Goal: Information Seeking & Learning: Learn about a topic

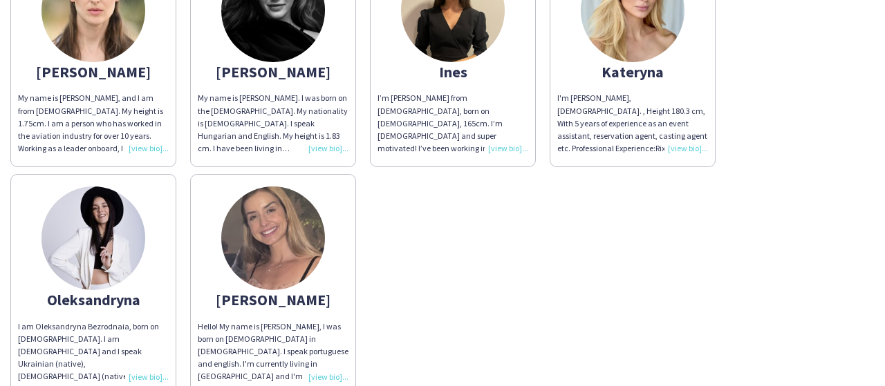
scroll to position [207, 0]
click at [295, 252] on img at bounding box center [273, 238] width 104 height 104
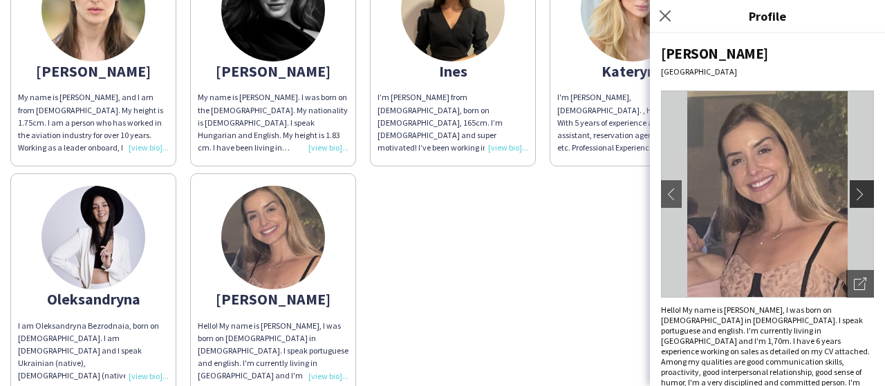
click at [854, 188] on app-icon "chevron-right" at bounding box center [863, 194] width 19 height 12
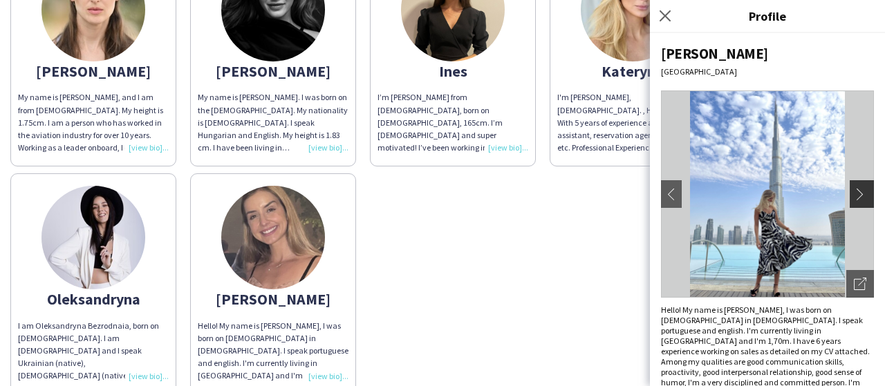
click at [854, 188] on app-icon "chevron-right" at bounding box center [863, 194] width 19 height 12
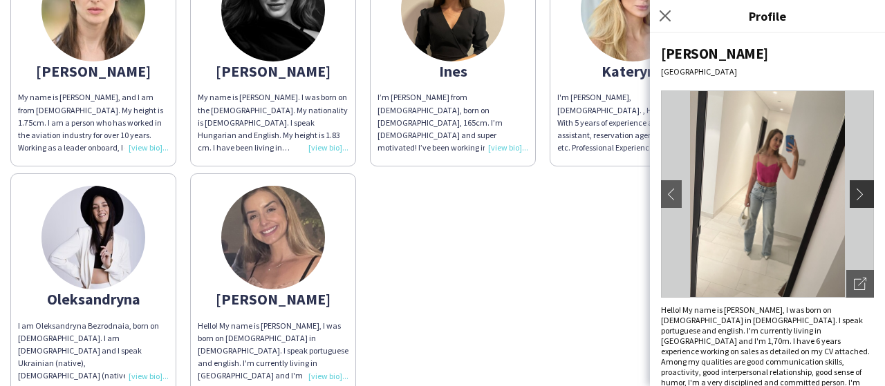
click at [854, 189] on app-icon "chevron-right" at bounding box center [863, 194] width 19 height 12
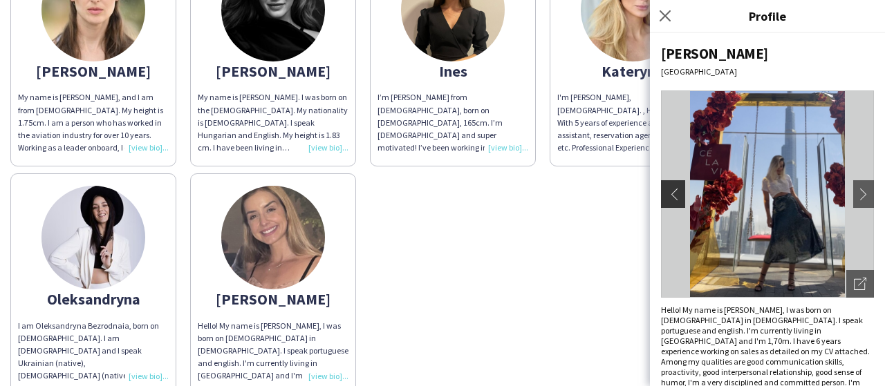
click at [676, 194] on app-icon "chevron-left" at bounding box center [671, 194] width 19 height 12
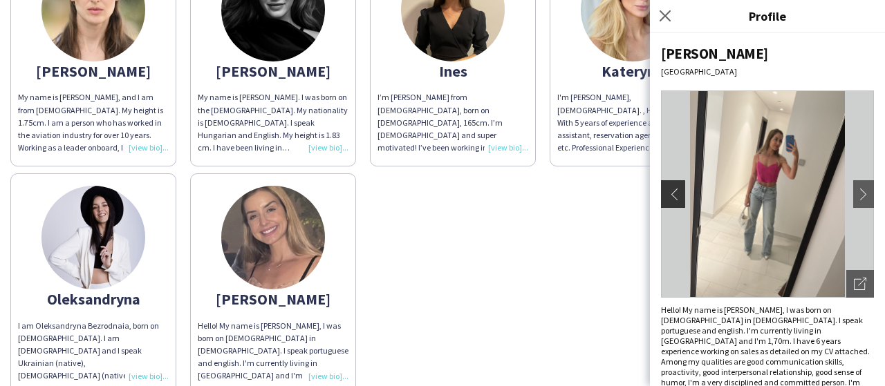
click at [669, 193] on app-icon "chevron-left" at bounding box center [671, 194] width 19 height 12
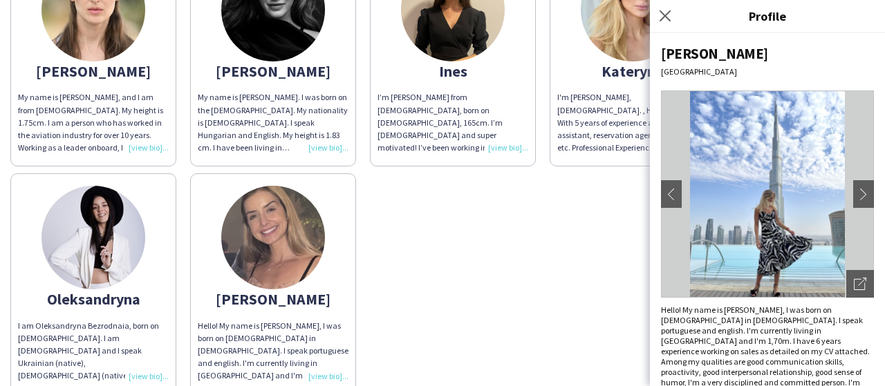
click at [710, 229] on img at bounding box center [767, 194] width 213 height 207
click at [737, 206] on img at bounding box center [767, 194] width 213 height 207
click at [767, 174] on img at bounding box center [767, 194] width 213 height 207
click at [767, 208] on img at bounding box center [767, 194] width 213 height 207
click at [770, 151] on img at bounding box center [767, 194] width 213 height 207
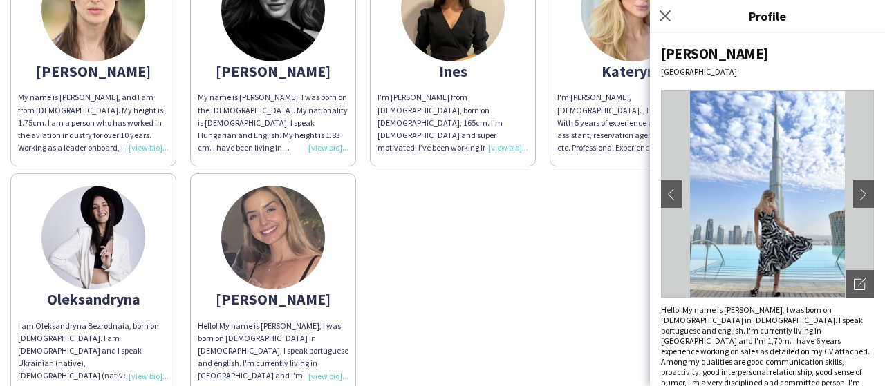
click at [775, 122] on img at bounding box center [767, 194] width 213 height 207
click at [781, 192] on img at bounding box center [767, 194] width 213 height 207
click at [802, 114] on img at bounding box center [767, 194] width 213 height 207
drag, startPoint x: 736, startPoint y: 161, endPoint x: 767, endPoint y: 136, distance: 39.8
click at [736, 160] on img at bounding box center [767, 194] width 213 height 207
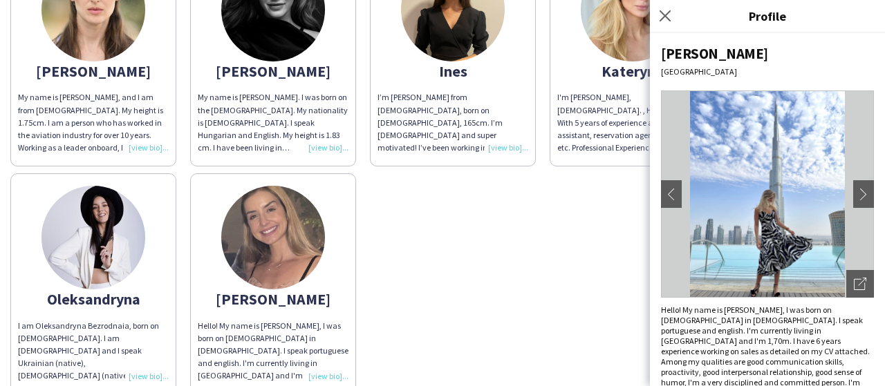
click at [817, 221] on img at bounding box center [767, 194] width 213 height 207
click at [83, 237] on img at bounding box center [93, 238] width 104 height 104
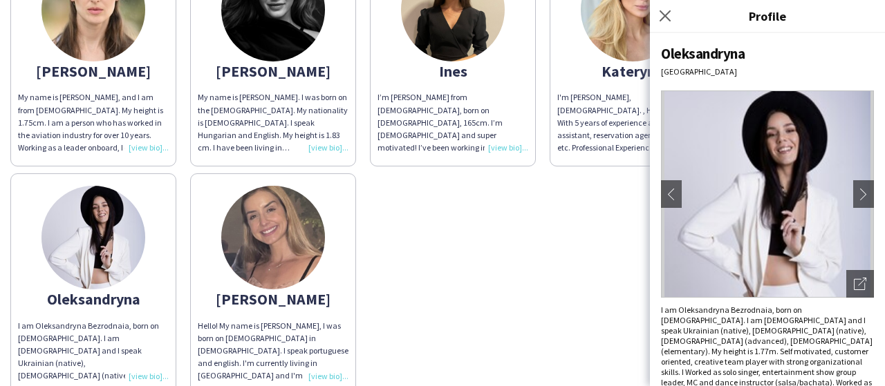
click at [745, 154] on img at bounding box center [767, 194] width 213 height 207
click at [819, 224] on img at bounding box center [767, 194] width 213 height 207
click at [854, 194] on app-icon "chevron-right" at bounding box center [863, 194] width 19 height 12
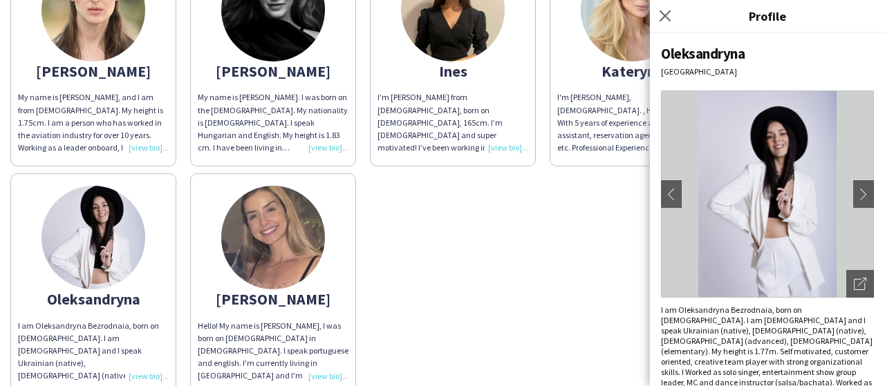
click at [762, 266] on img at bounding box center [767, 194] width 213 height 207
click at [747, 128] on img at bounding box center [767, 194] width 213 height 207
click at [718, 136] on img at bounding box center [767, 194] width 213 height 207
click at [761, 258] on img at bounding box center [767, 194] width 213 height 207
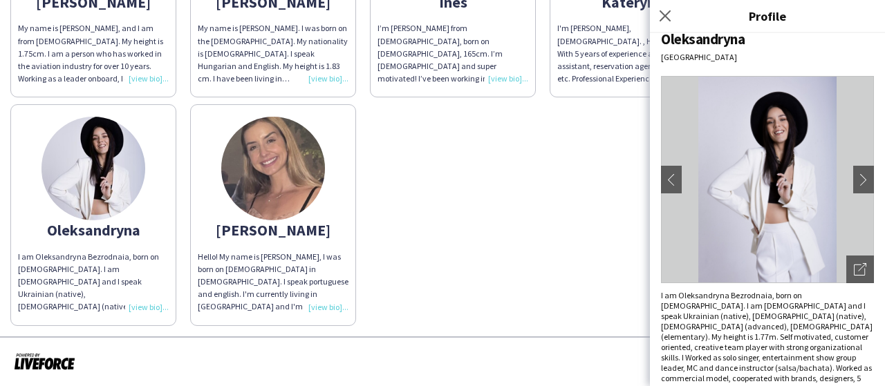
scroll to position [22, 0]
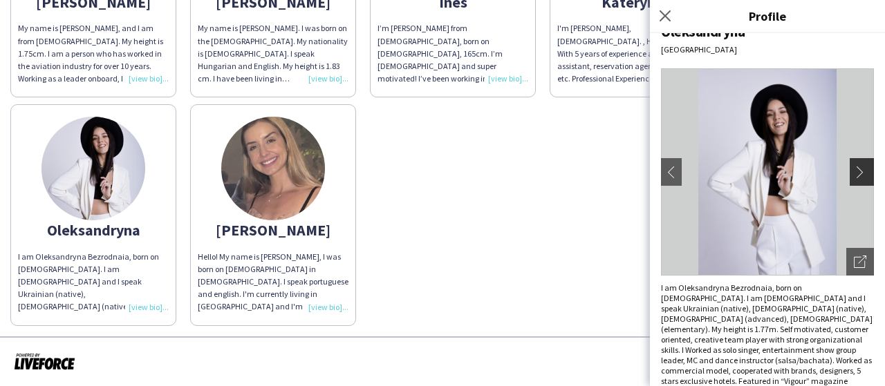
click at [851, 161] on button "chevron-right" at bounding box center [864, 172] width 28 height 28
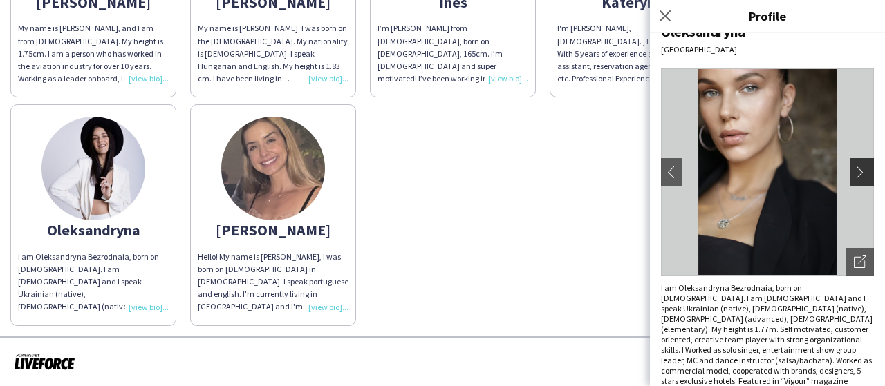
click at [854, 172] on app-icon "chevron-right" at bounding box center [863, 172] width 19 height 12
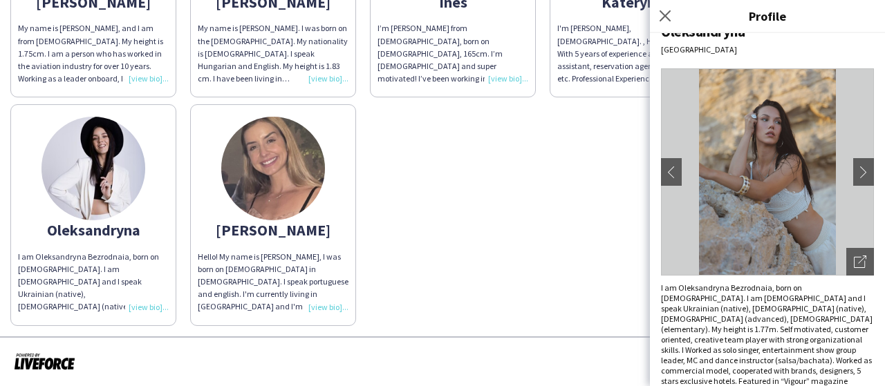
click at [707, 170] on img at bounding box center [767, 171] width 213 height 207
click at [745, 80] on img at bounding box center [767, 171] width 213 height 207
click at [769, 144] on img at bounding box center [767, 171] width 213 height 207
click at [759, 219] on img at bounding box center [767, 171] width 213 height 207
click at [736, 127] on img at bounding box center [767, 171] width 213 height 207
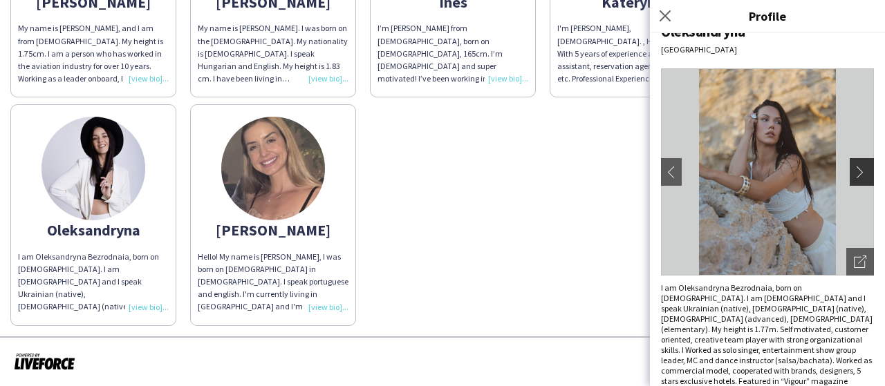
click at [855, 168] on app-icon "chevron-right" at bounding box center [863, 172] width 19 height 12
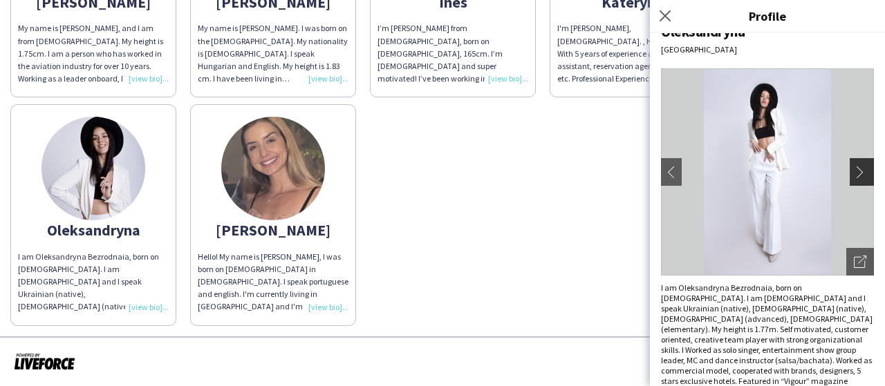
click at [855, 168] on app-icon "chevron-right" at bounding box center [863, 172] width 19 height 12
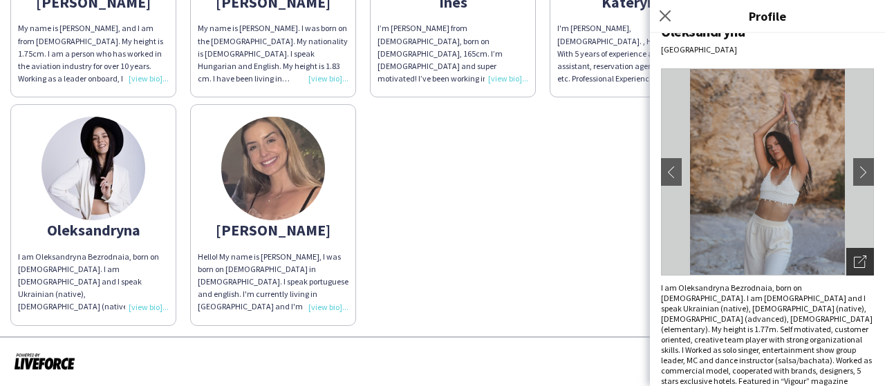
click at [854, 262] on icon "Open photos pop-in" at bounding box center [860, 262] width 12 height 12
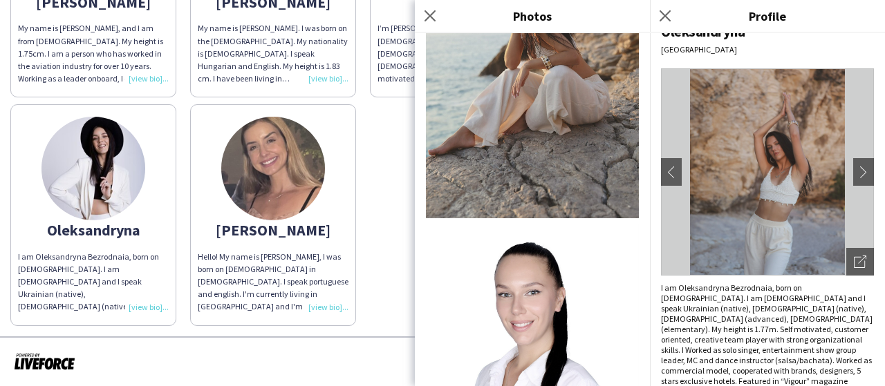
scroll to position [2304, 0]
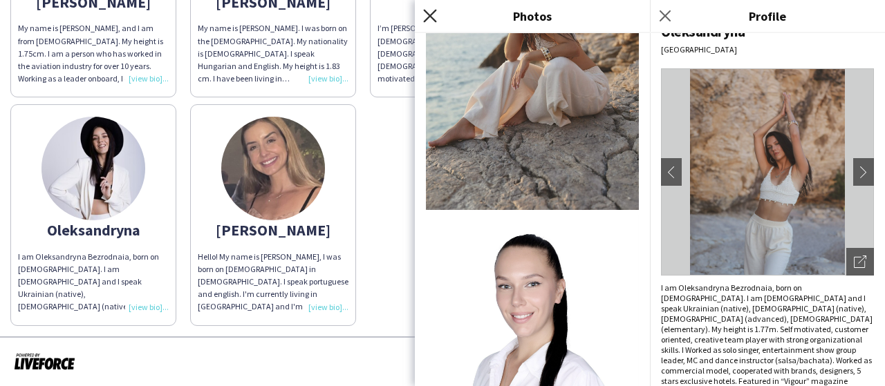
click at [430, 12] on icon "Close pop-in" at bounding box center [429, 15] width 13 height 13
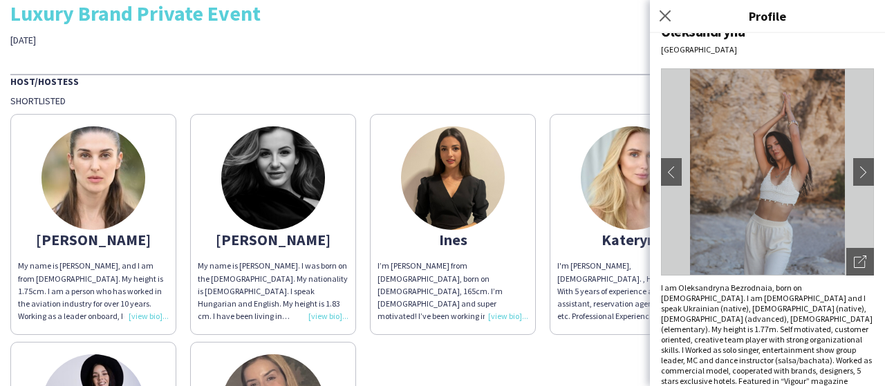
scroll to position [0, 0]
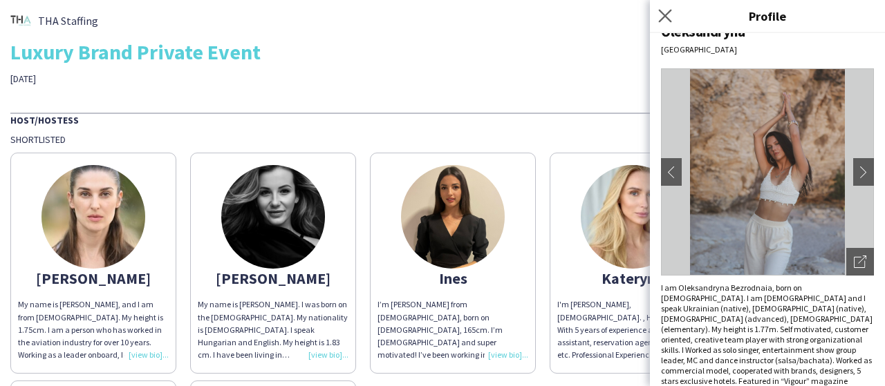
drag, startPoint x: 673, startPoint y: 14, endPoint x: 669, endPoint y: 93, distance: 78.9
click at [673, 13] on app-icon "Close pop-in" at bounding box center [665, 16] width 20 height 20
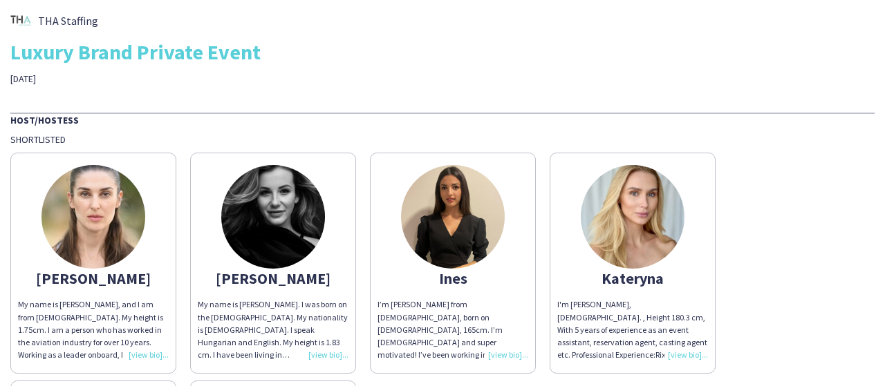
click at [640, 234] on img at bounding box center [633, 217] width 104 height 104
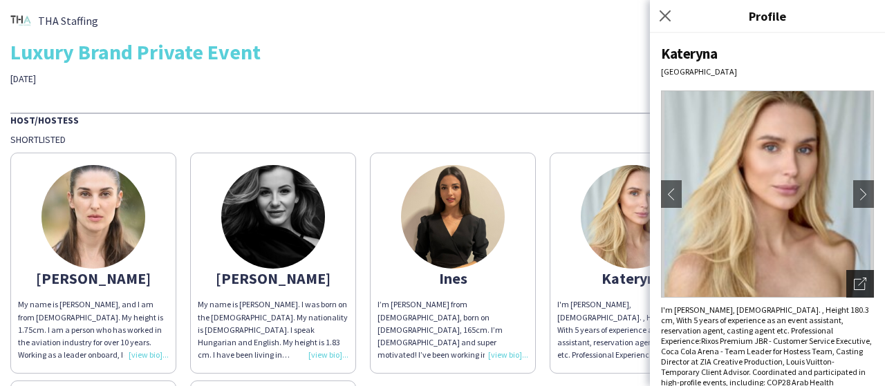
click at [854, 281] on icon "Open photos pop-in" at bounding box center [860, 284] width 12 height 12
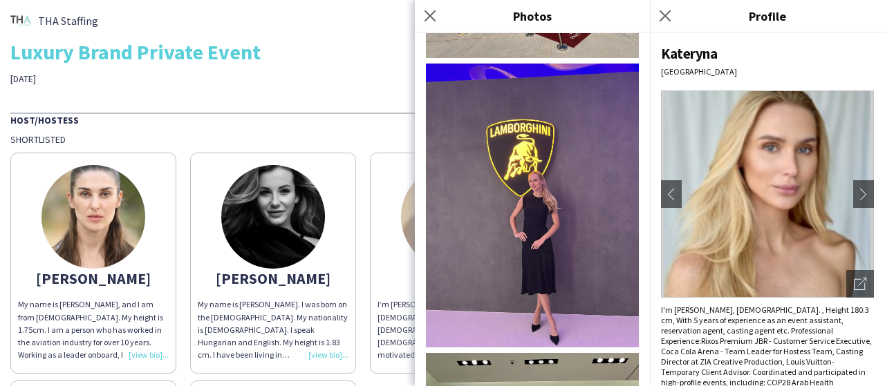
scroll to position [1521, 0]
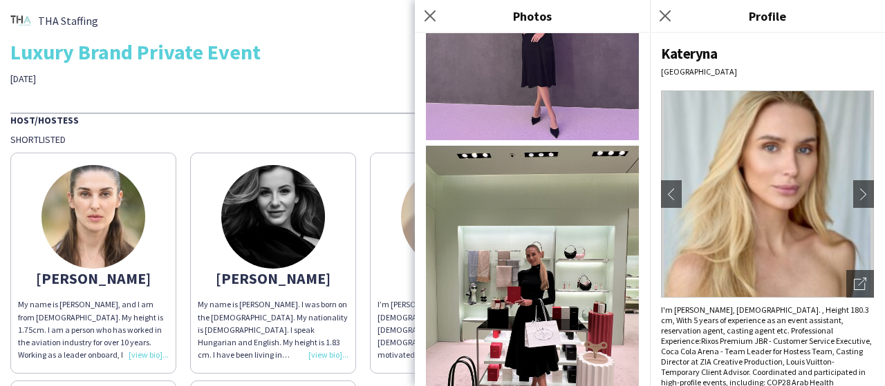
click at [550, 230] on img at bounding box center [532, 288] width 213 height 284
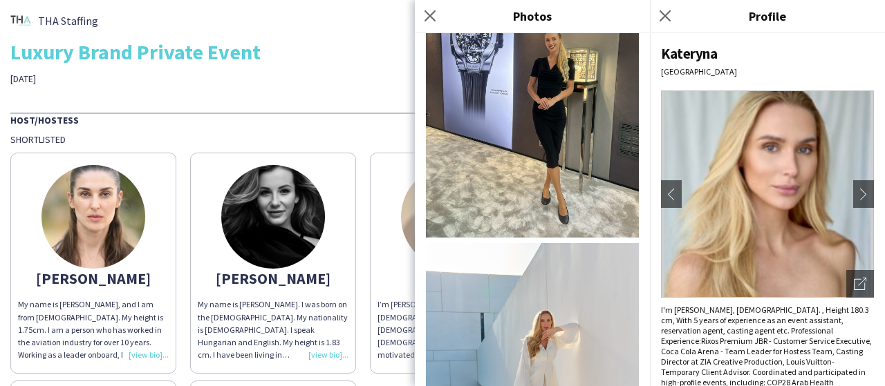
scroll to position [2006, 0]
click at [256, 86] on div "THA Staffing Luxury Brand Private Event [DATE] Host/Hostess Shortlisted [PERSON…" at bounding box center [442, 306] width 885 height 613
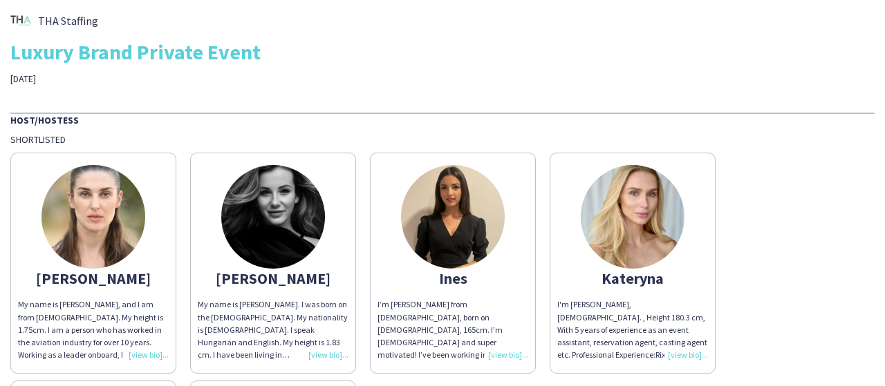
click at [272, 236] on img at bounding box center [273, 217] width 104 height 104
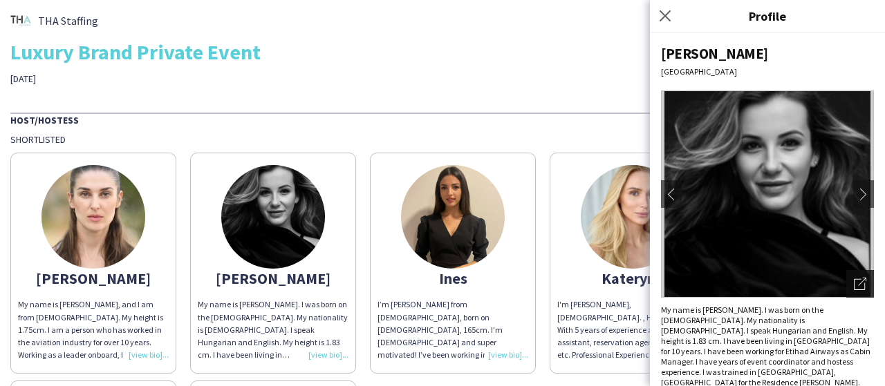
click at [861, 284] on icon "Open photos pop-in" at bounding box center [860, 284] width 12 height 12
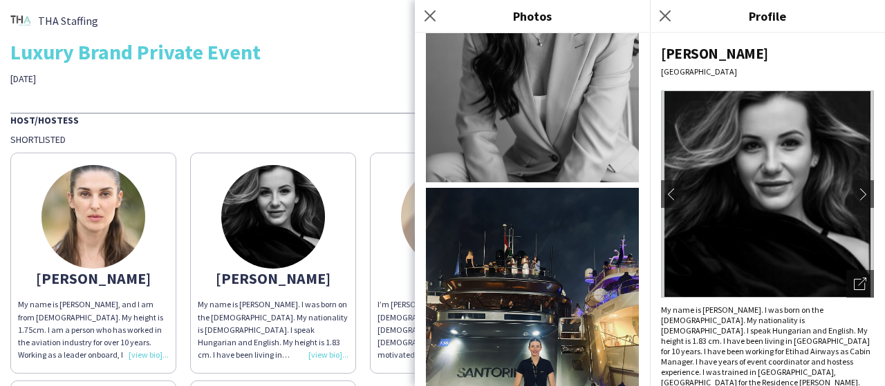
scroll to position [1659, 0]
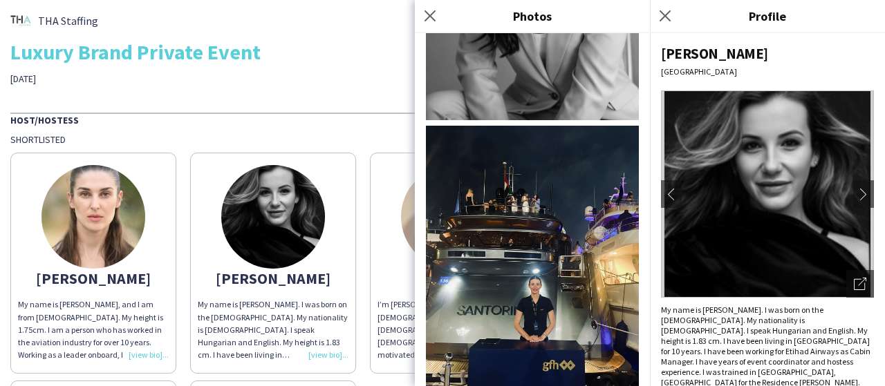
click at [514, 197] on img at bounding box center [532, 268] width 213 height 284
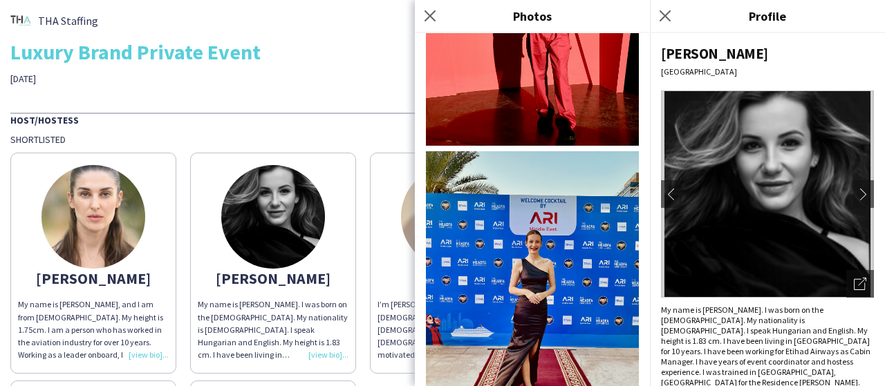
scroll to position [2420, 0]
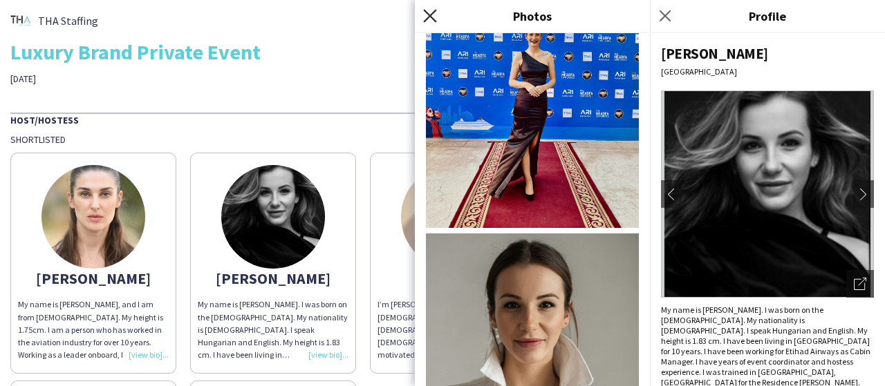
click at [433, 17] on icon "Close pop-in" at bounding box center [429, 15] width 13 height 13
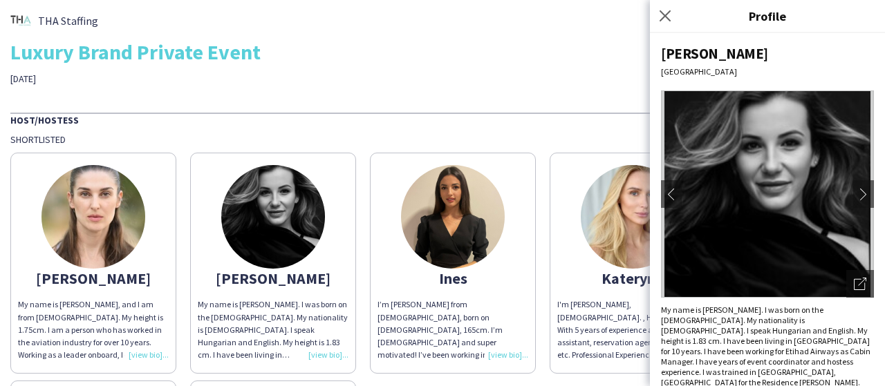
click at [68, 240] on img at bounding box center [93, 217] width 104 height 104
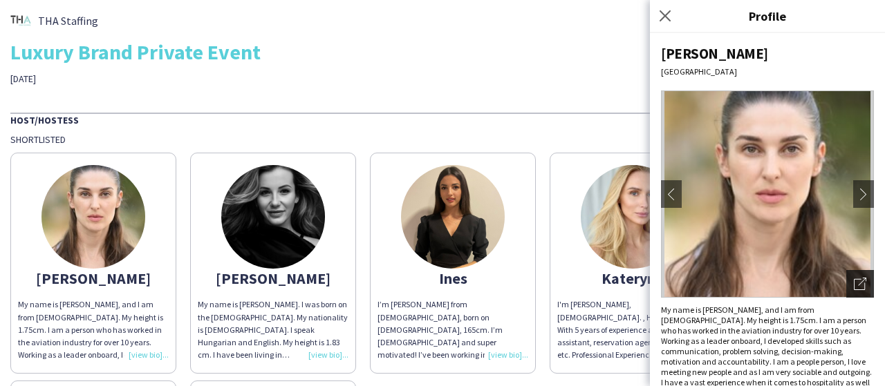
click at [854, 279] on icon at bounding box center [859, 284] width 11 height 11
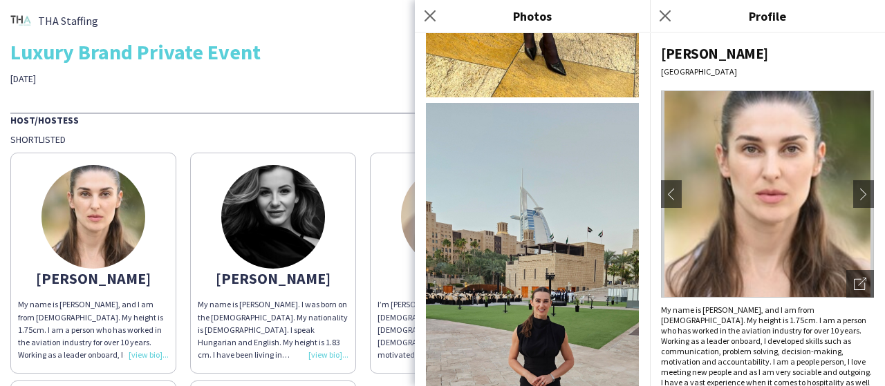
scroll to position [2212, 0]
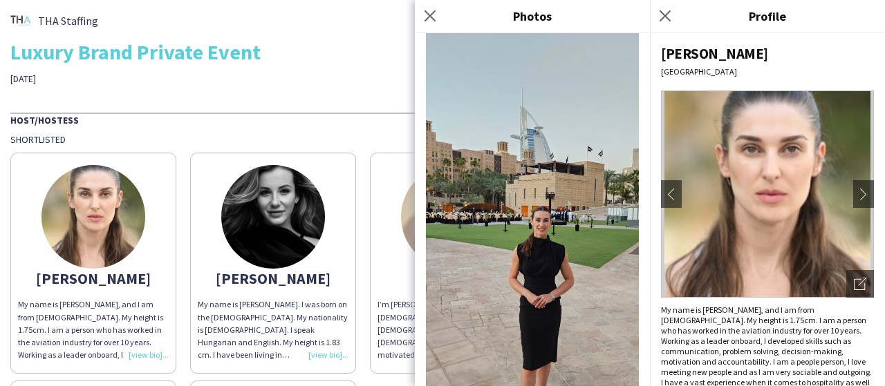
click at [546, 157] on img at bounding box center [532, 239] width 213 height 434
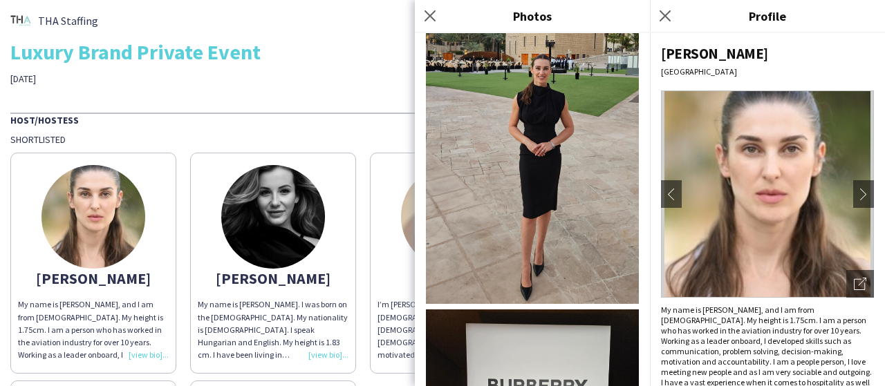
scroll to position [2558, 0]
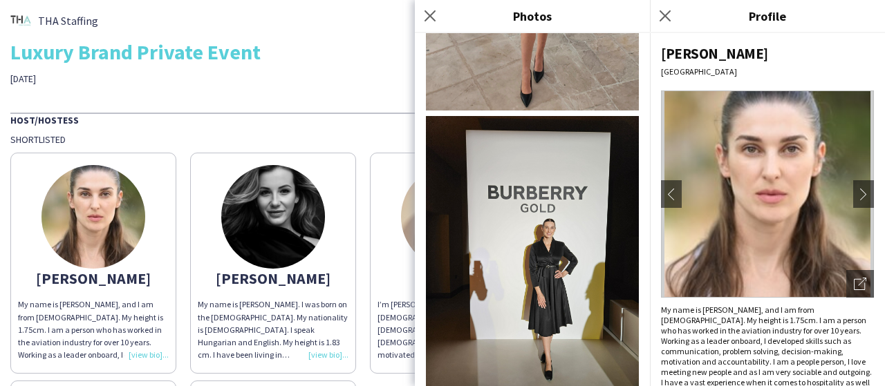
click at [545, 159] on img at bounding box center [532, 258] width 213 height 284
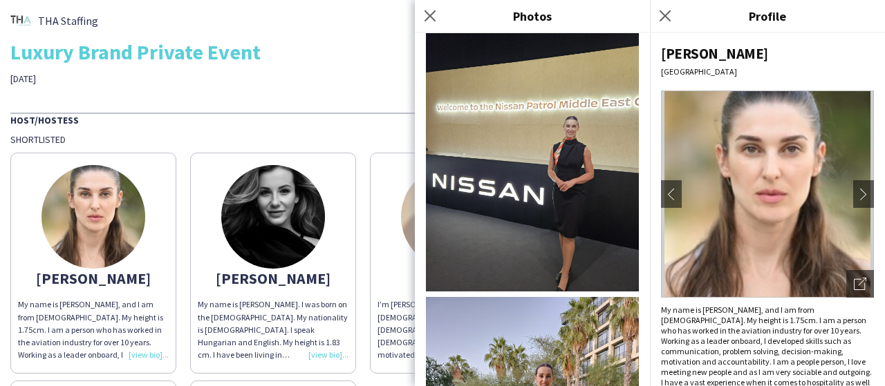
scroll to position [3042, 0]
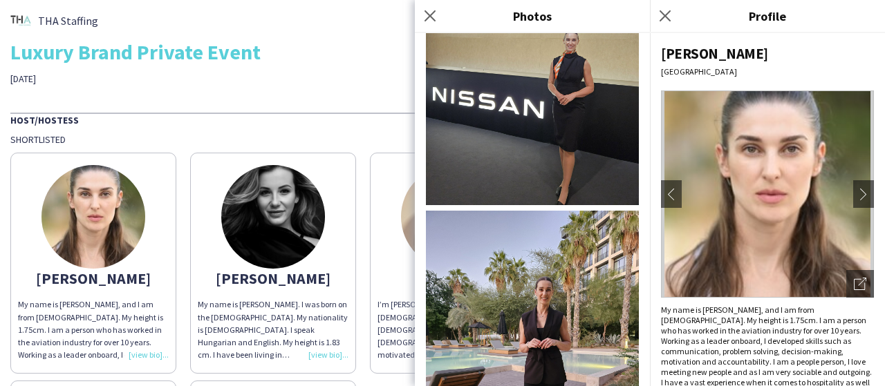
click at [574, 211] on img at bounding box center [532, 353] width 213 height 284
click at [360, 78] on div "THA Staffing Luxury Brand Private Event [DATE]" at bounding box center [442, 47] width 864 height 75
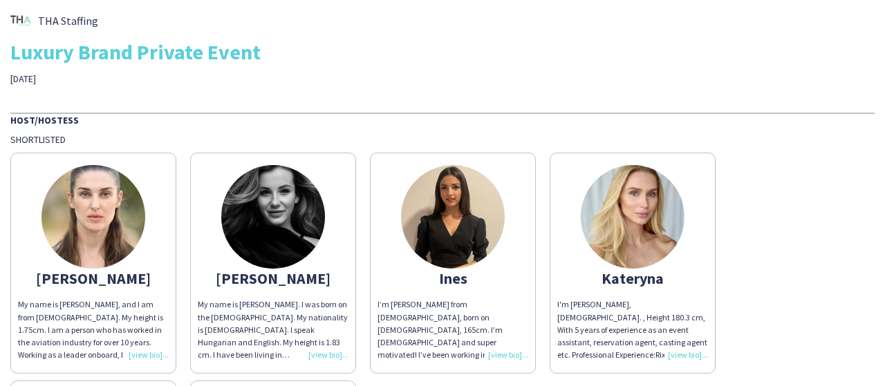
scroll to position [207, 0]
